Goal: Navigation & Orientation: Understand site structure

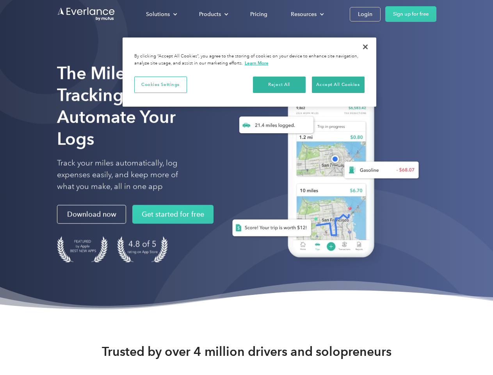
click at [161, 14] on div "Solutions" at bounding box center [158, 14] width 24 height 10
click at [213, 14] on div "Products" at bounding box center [210, 14] width 22 height 10
click at [306, 14] on div "Resources" at bounding box center [304, 14] width 26 height 10
click at [160, 84] on button "Cookies Settings" at bounding box center [160, 85] width 53 height 16
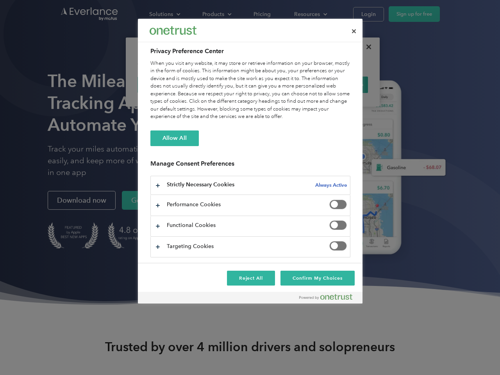
click at [279, 84] on div "When you visit any website, it may store or retrieve information on your browse…" at bounding box center [250, 90] width 200 height 61
click at [338, 84] on div "When you visit any website, it may store or retrieve information on your browse…" at bounding box center [250, 90] width 200 height 61
click at [365, 47] on div at bounding box center [250, 187] width 500 height 375
